Goal: Browse casually: Explore the website without a specific task or goal

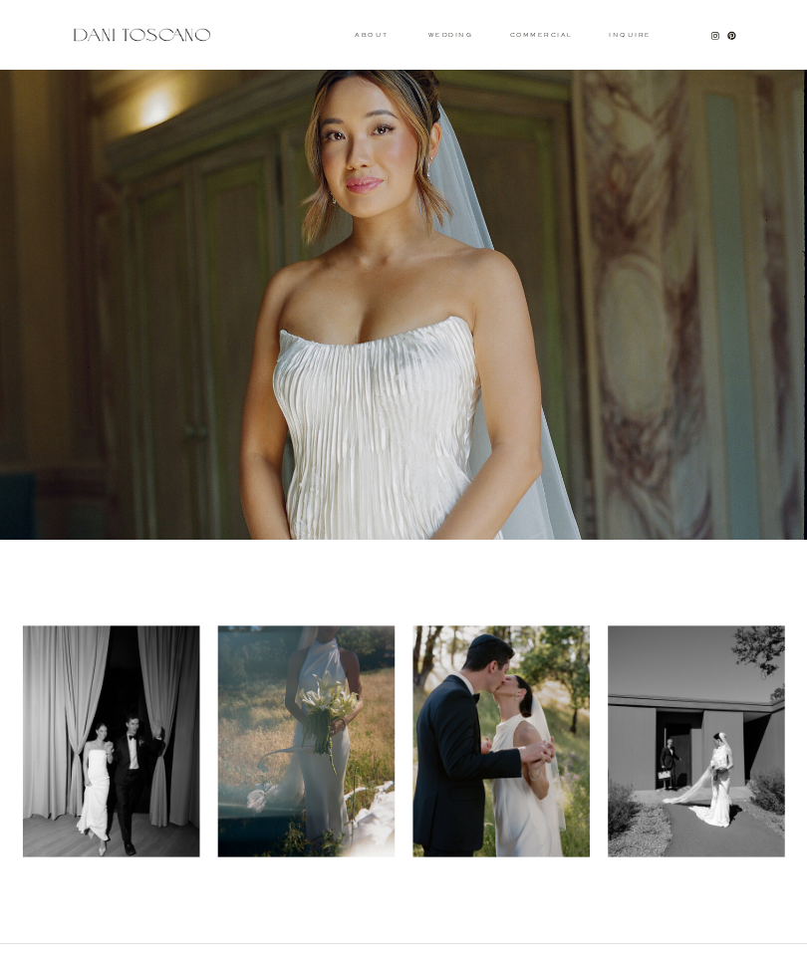
click at [445, 20] on div "Inquire commercial wedding About Leading with warmth, Dani responds to her clie…" at bounding box center [403, 934] width 807 height 1868
click at [443, 37] on h3 "wedding" at bounding box center [450, 34] width 44 height 5
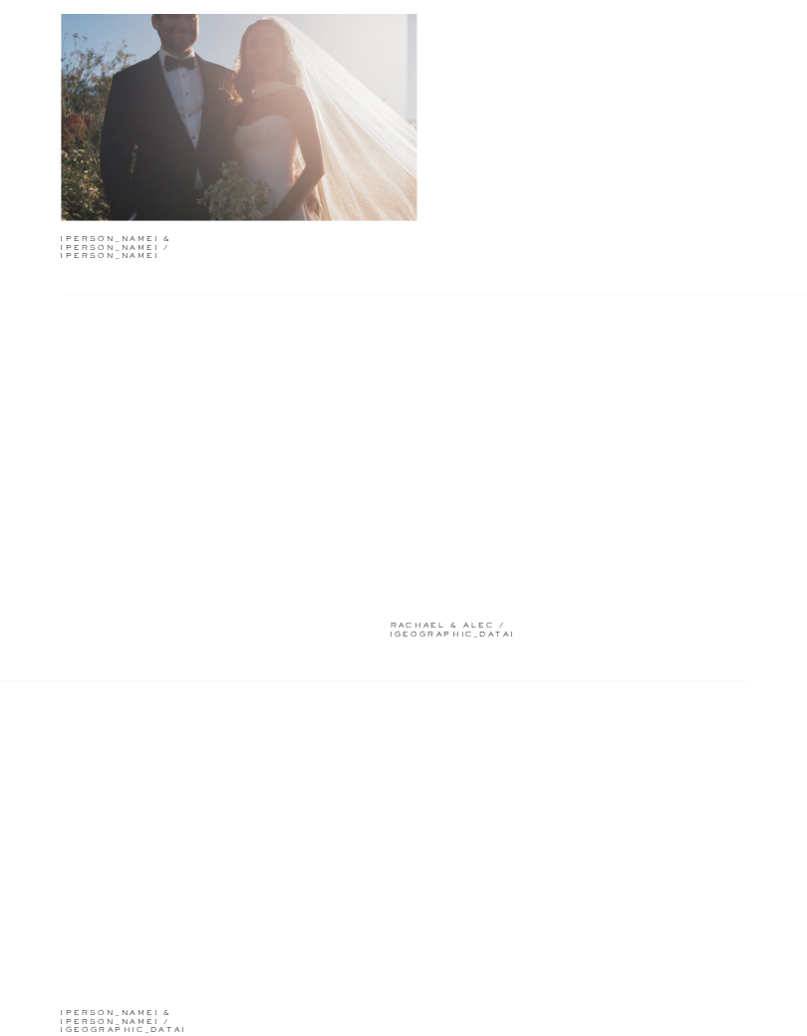
scroll to position [2957, 0]
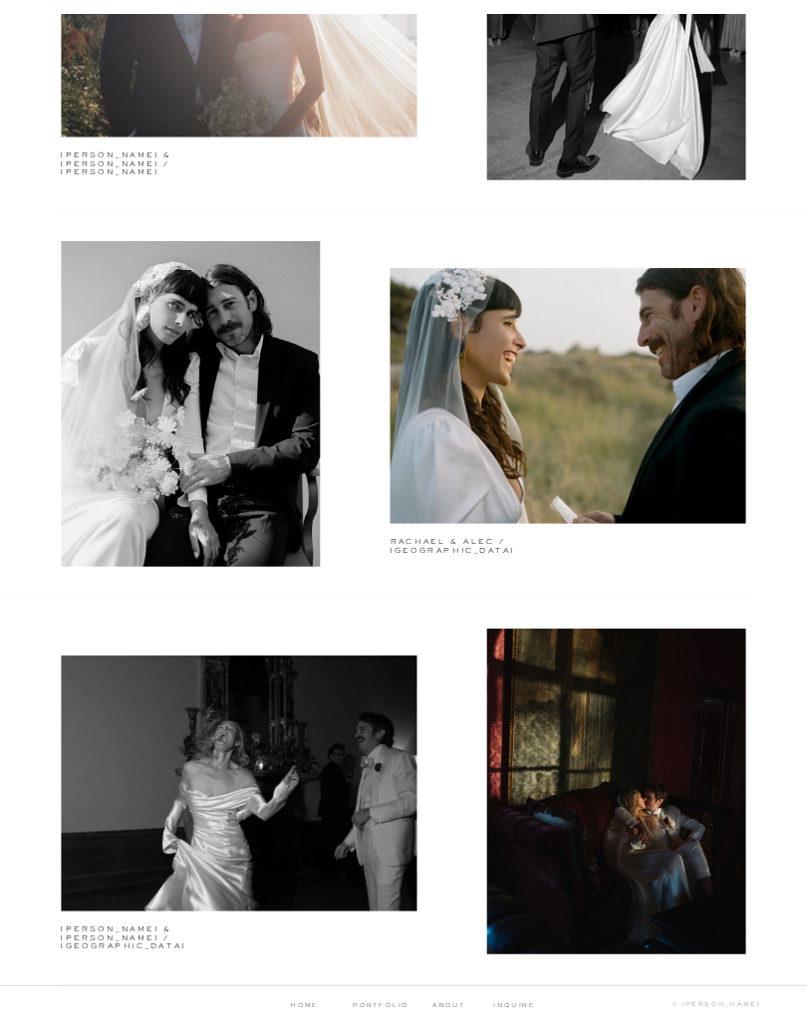
click at [338, 87] on div at bounding box center [239, 9] width 356 height 256
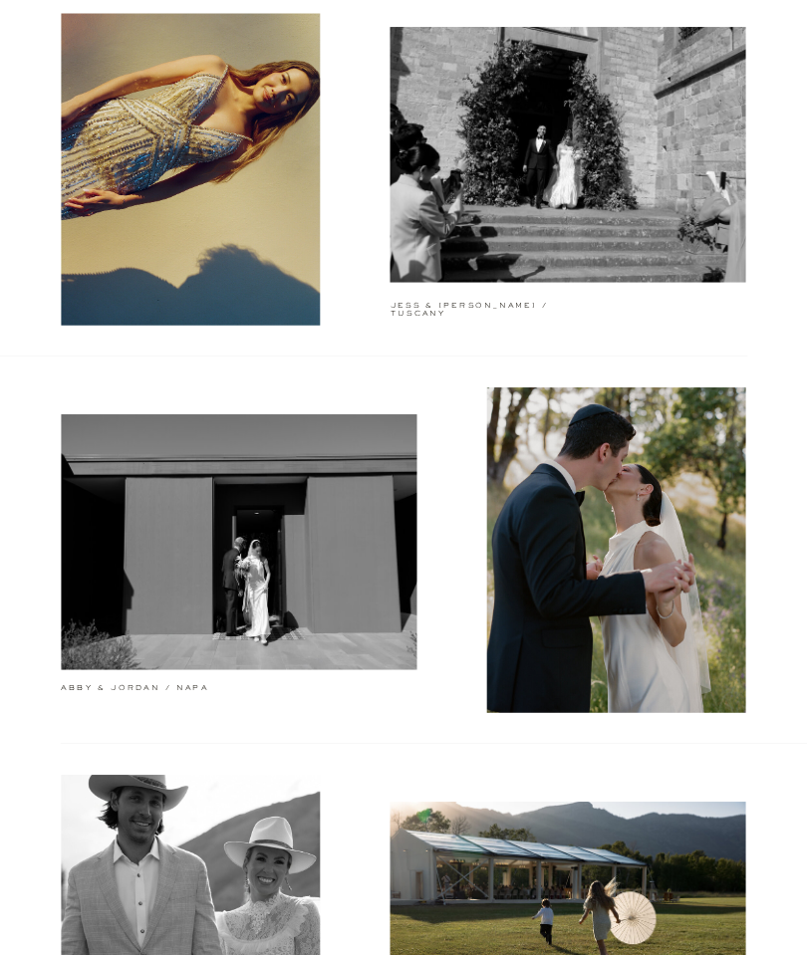
scroll to position [101, 0]
click at [159, 640] on div at bounding box center [239, 542] width 356 height 256
click at [180, 650] on div at bounding box center [239, 542] width 356 height 256
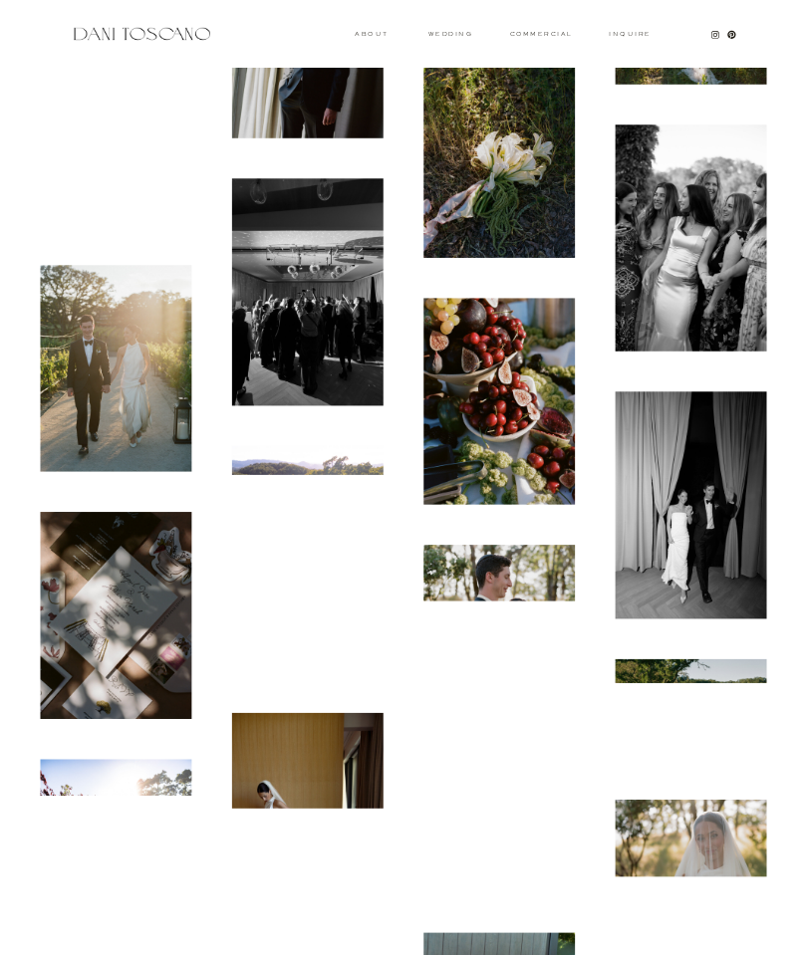
scroll to position [1008, 0]
